Goal: Check status

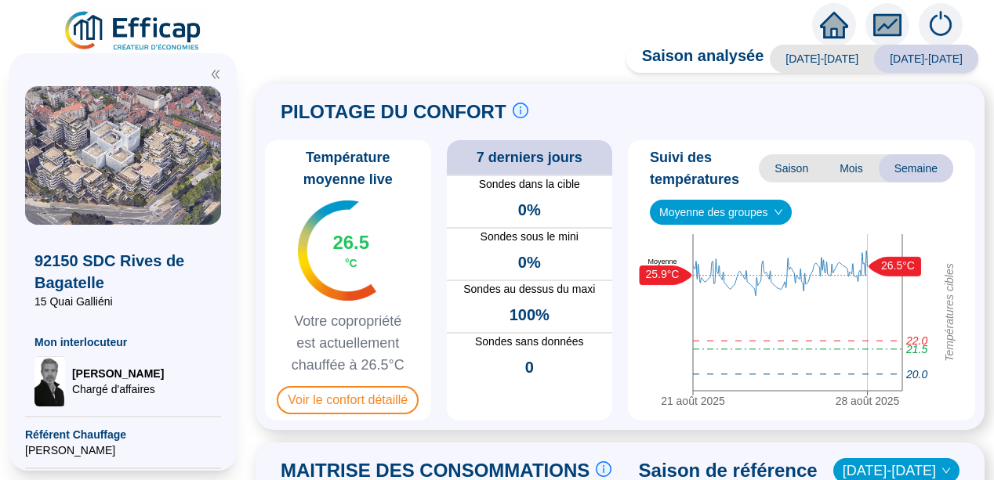
click at [277, 125] on div "PILOTAGE DU CONFORT Le pilotage du confort est fondamental pour le confort de t…" at bounding box center [620, 112] width 710 height 38
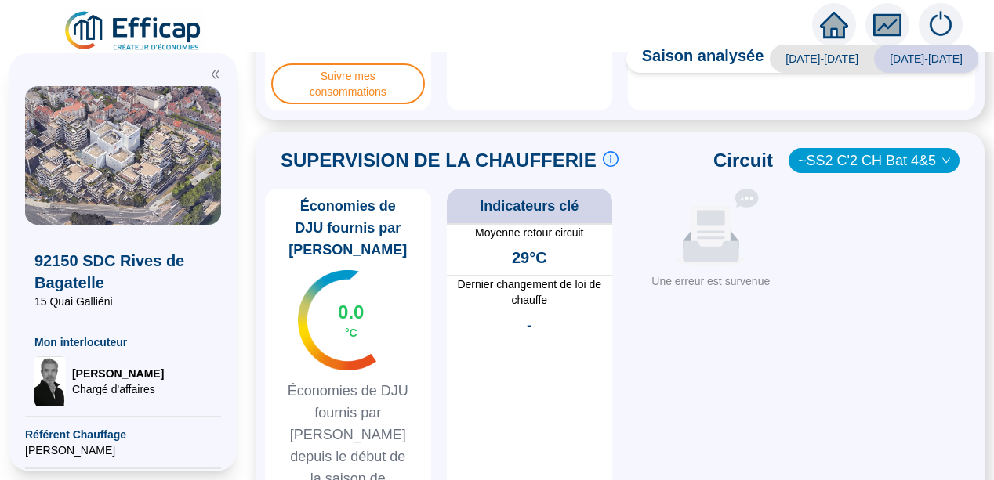
scroll to position [784, 0]
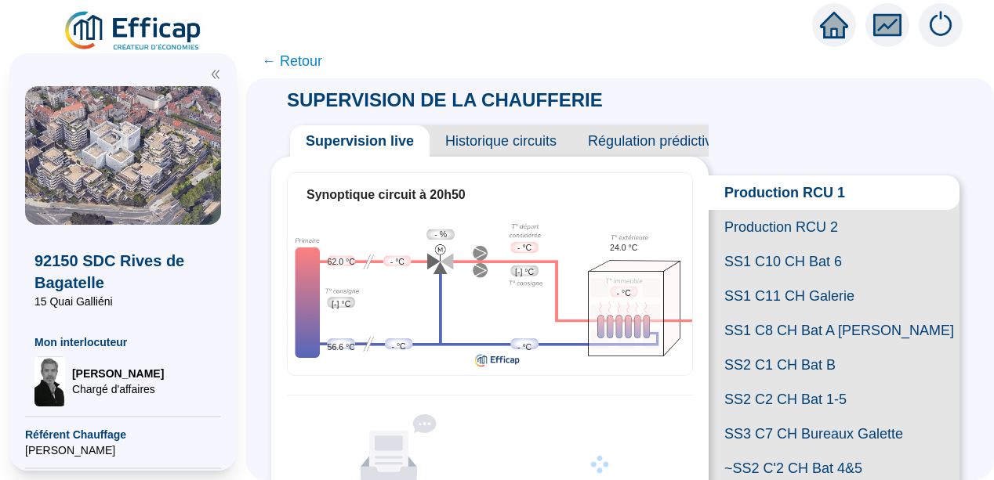
click at [500, 141] on span "Historique circuits" at bounding box center [500, 140] width 143 height 31
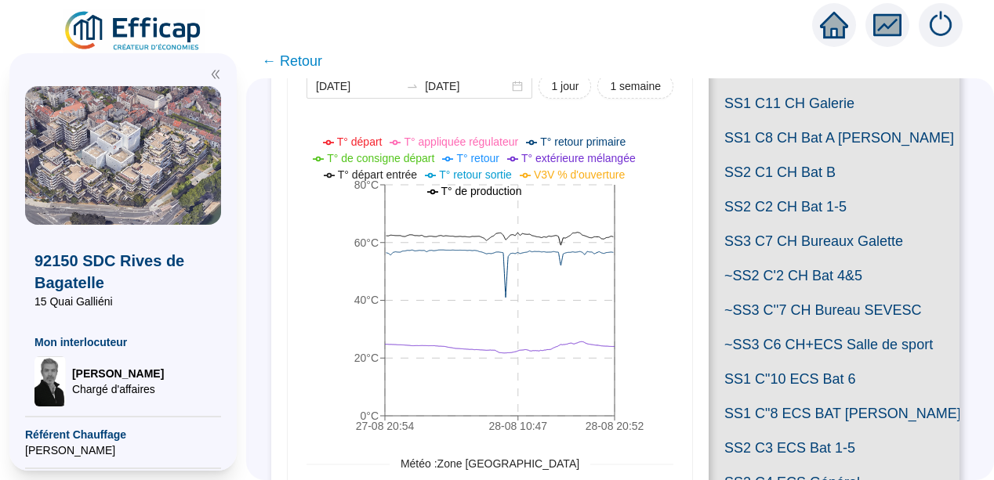
scroll to position [125, 0]
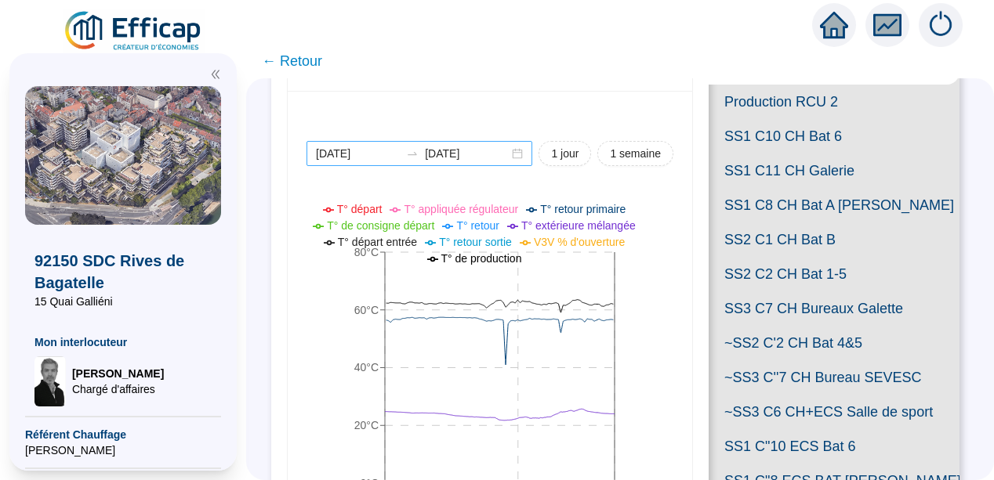
click at [511, 154] on div "2025-08-27 2025-08-28" at bounding box center [419, 153] width 226 height 25
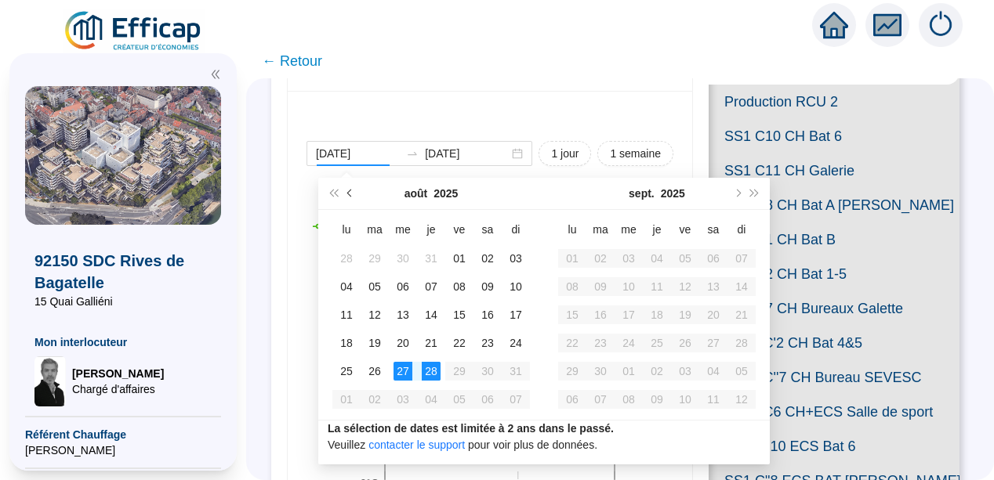
click at [347, 195] on button "Mois précédent (PageUp)" at bounding box center [350, 193] width 17 height 31
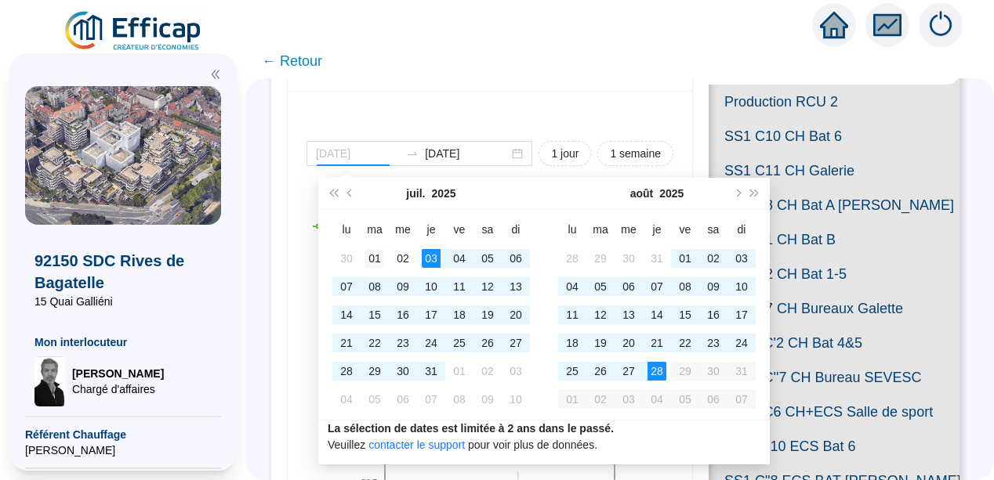
type input "[DATE]"
click at [374, 256] on div "01" at bounding box center [374, 258] width 19 height 19
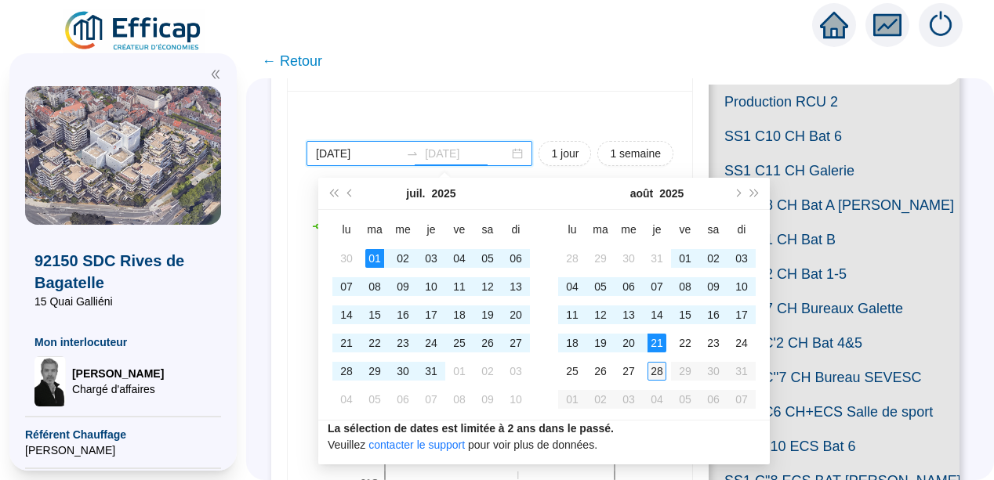
type input "[DATE]"
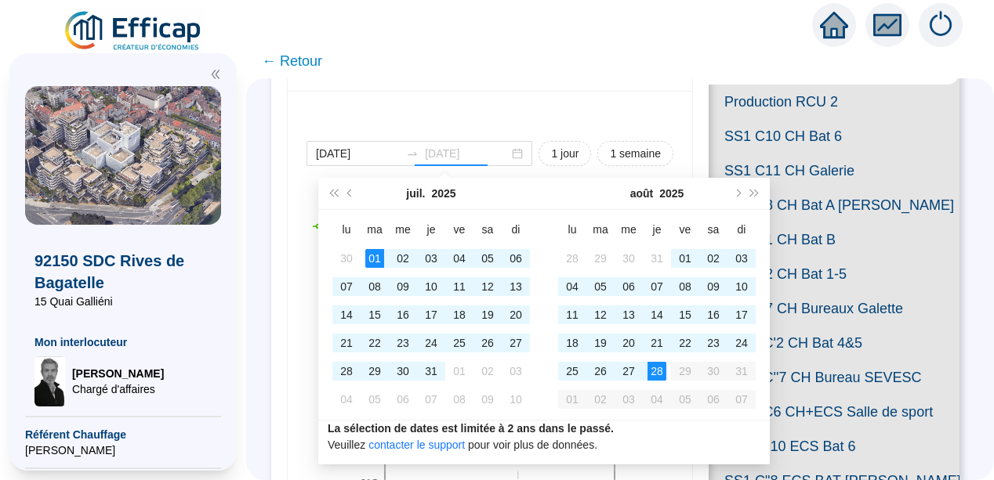
click at [660, 376] on div "28" at bounding box center [656, 371] width 19 height 19
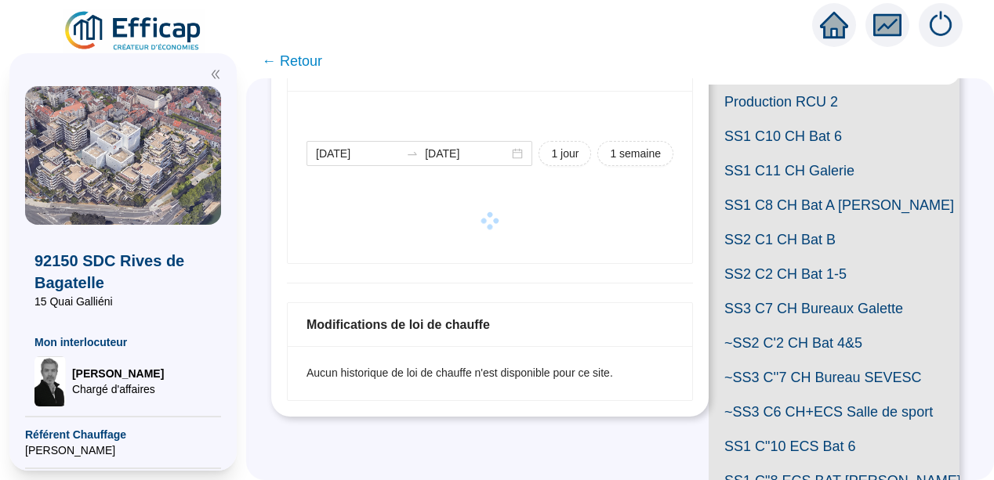
click at [726, 71] on span "← Retour" at bounding box center [620, 61] width 748 height 34
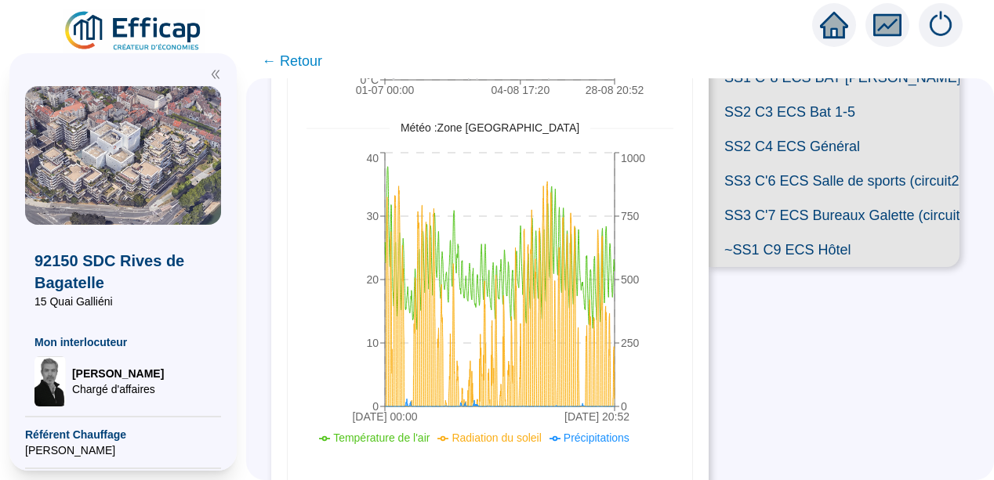
scroll to position [528, 0]
click at [828, 165] on span "SS2 C4 ECS Général" at bounding box center [833, 147] width 251 height 34
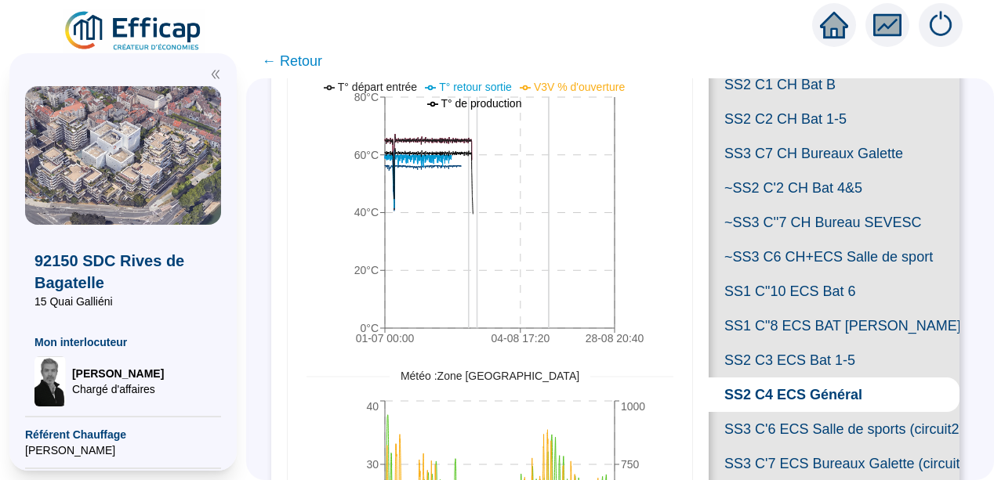
scroll to position [176, 0]
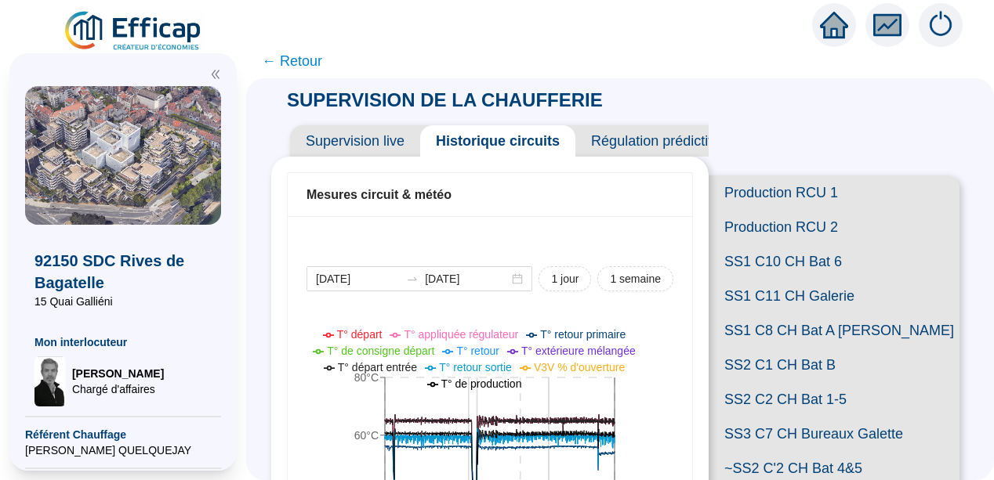
scroll to position [178, 0]
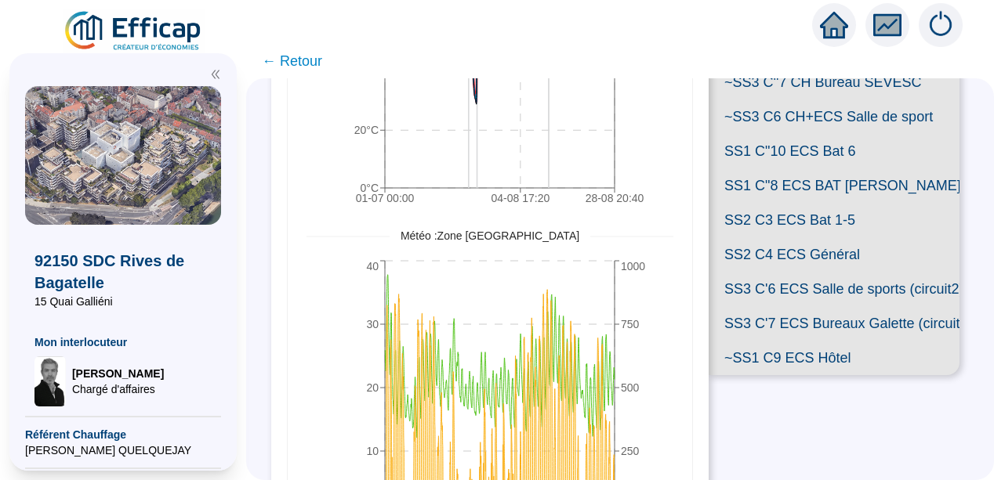
scroll to position [422, 0]
click at [816, 167] on span "SS1 C"10 ECS Bat 6" at bounding box center [833, 149] width 251 height 34
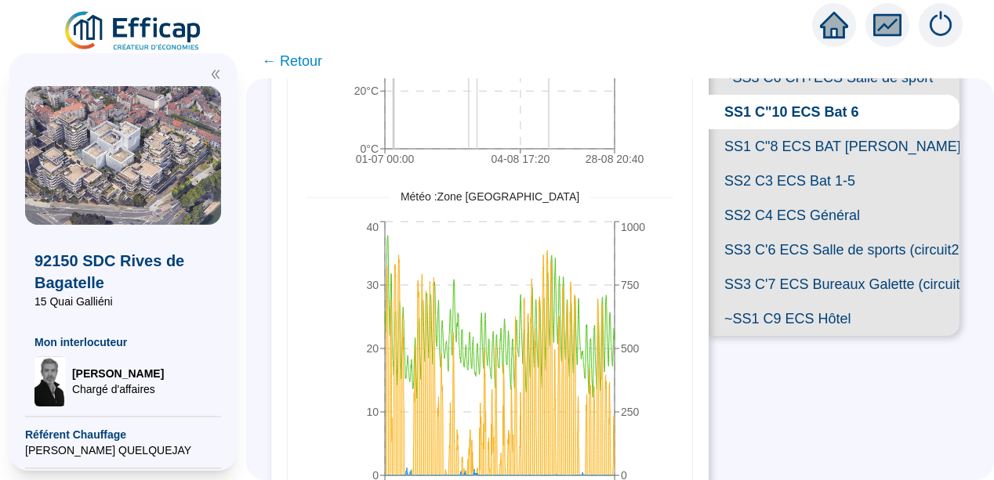
scroll to position [469, 0]
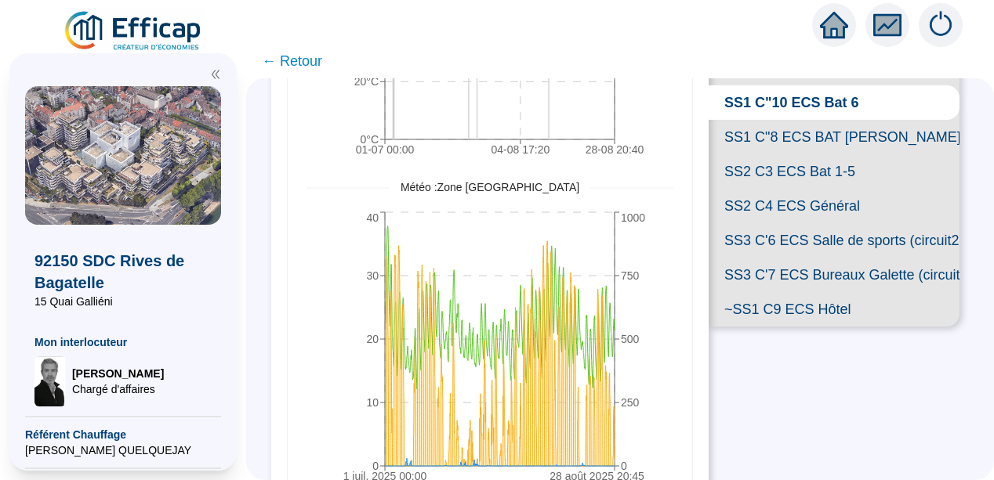
click at [878, 189] on span "SS2 C3 ECS Bat 1-5" at bounding box center [833, 171] width 251 height 34
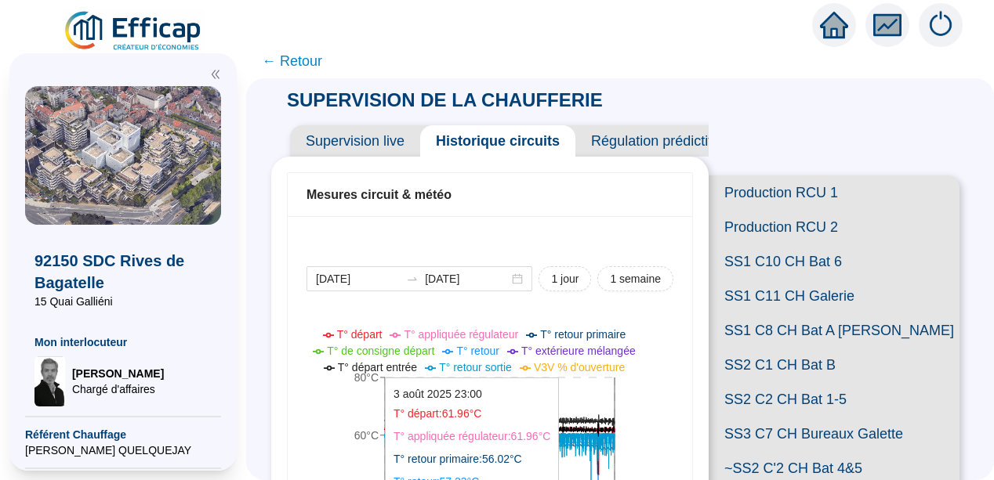
scroll to position [94, 0]
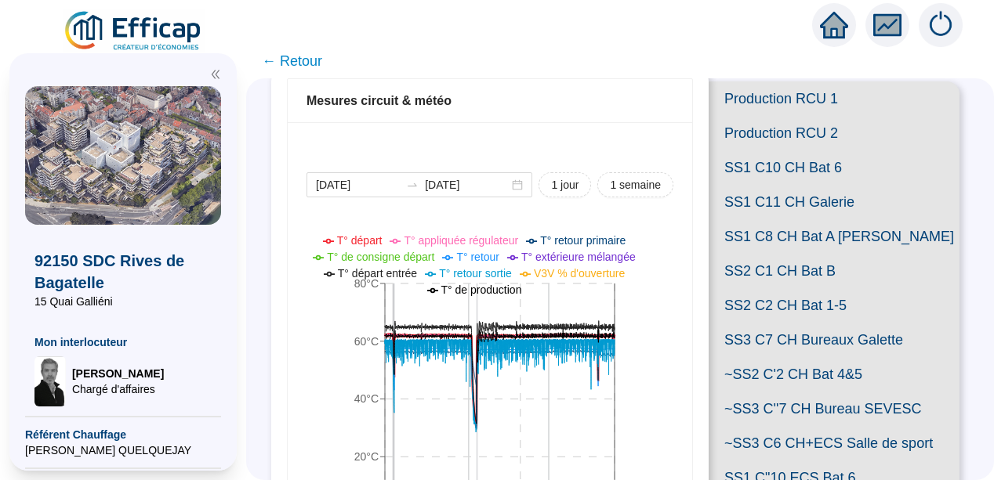
click at [346, 312] on icon "01-07 00:00 04-08 17:20 28-08 21:00 0°C 20°C 40°C 60°C 80°C" at bounding box center [477, 385] width 343 height 313
click at [328, 345] on icon "01-07 00:00 04-08 17:20 28-08 21:00 0°C 20°C 40°C 60°C 80°C" at bounding box center [477, 385] width 343 height 313
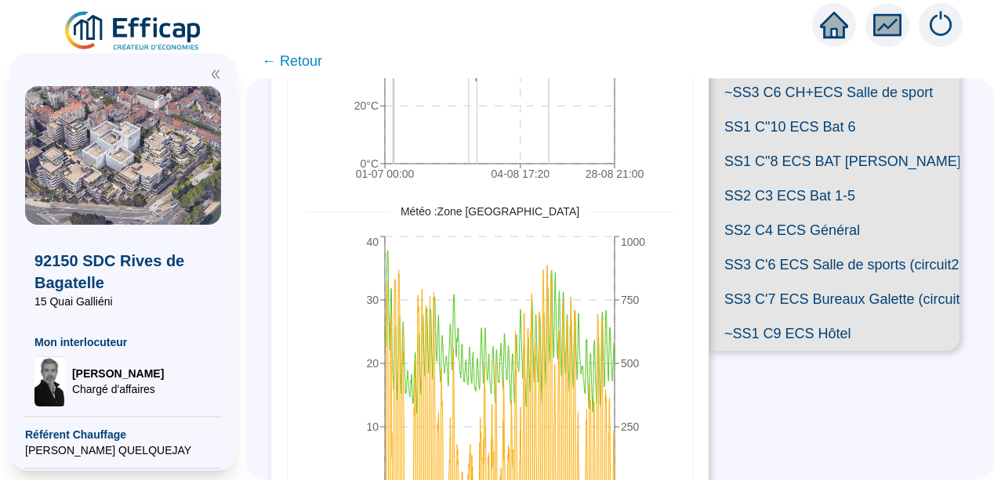
click at [792, 248] on span "SS2 C4 ECS Général" at bounding box center [833, 230] width 251 height 34
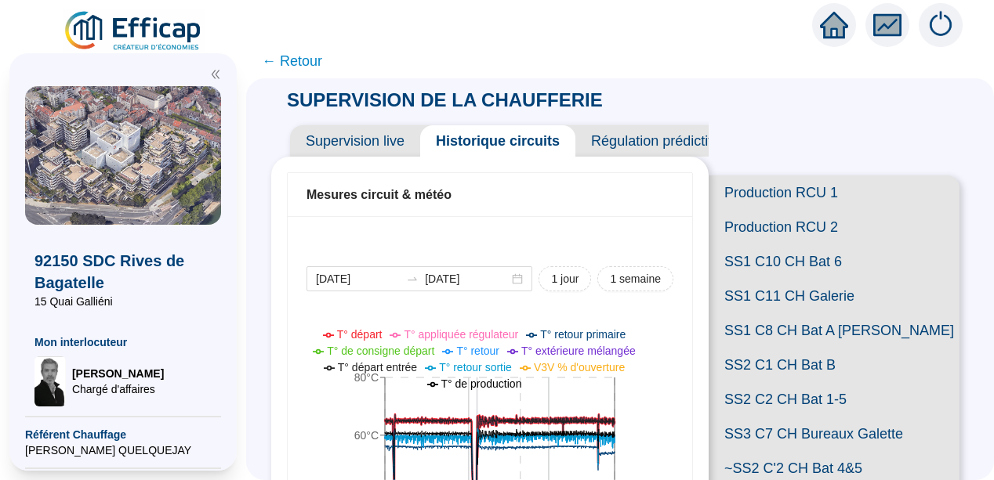
scroll to position [94, 0]
